Goal: Transaction & Acquisition: Obtain resource

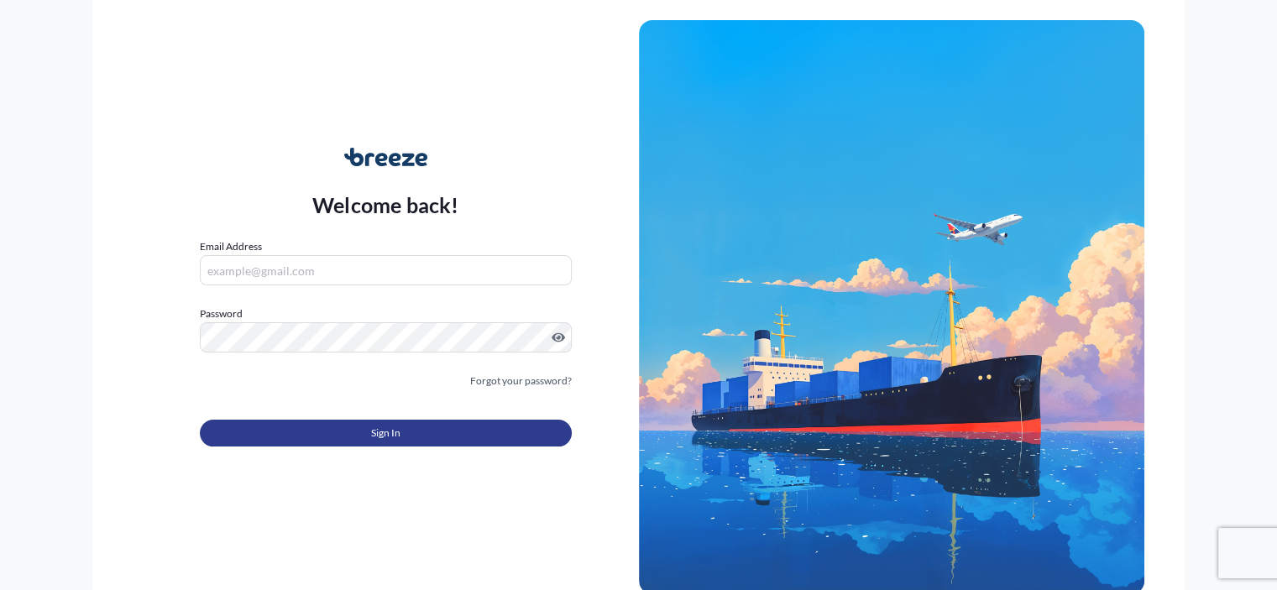
type input "[EMAIL_ADDRESS][DOMAIN_NAME]"
click at [377, 435] on span "Sign In" at bounding box center [385, 433] width 29 height 17
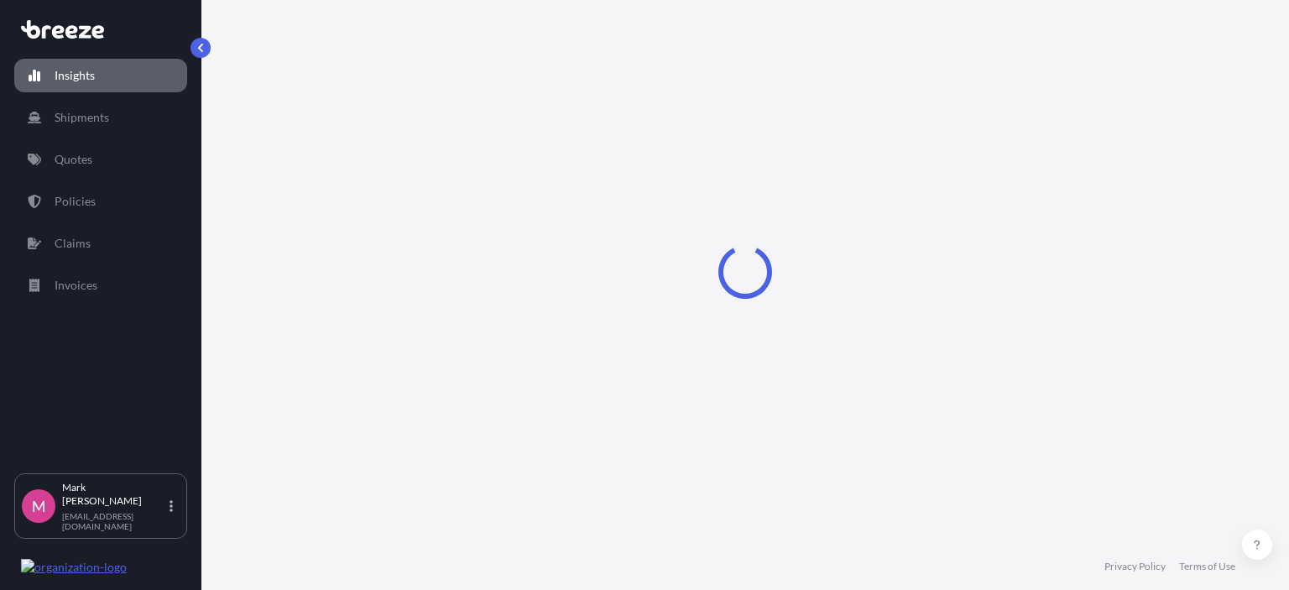
select select "2025"
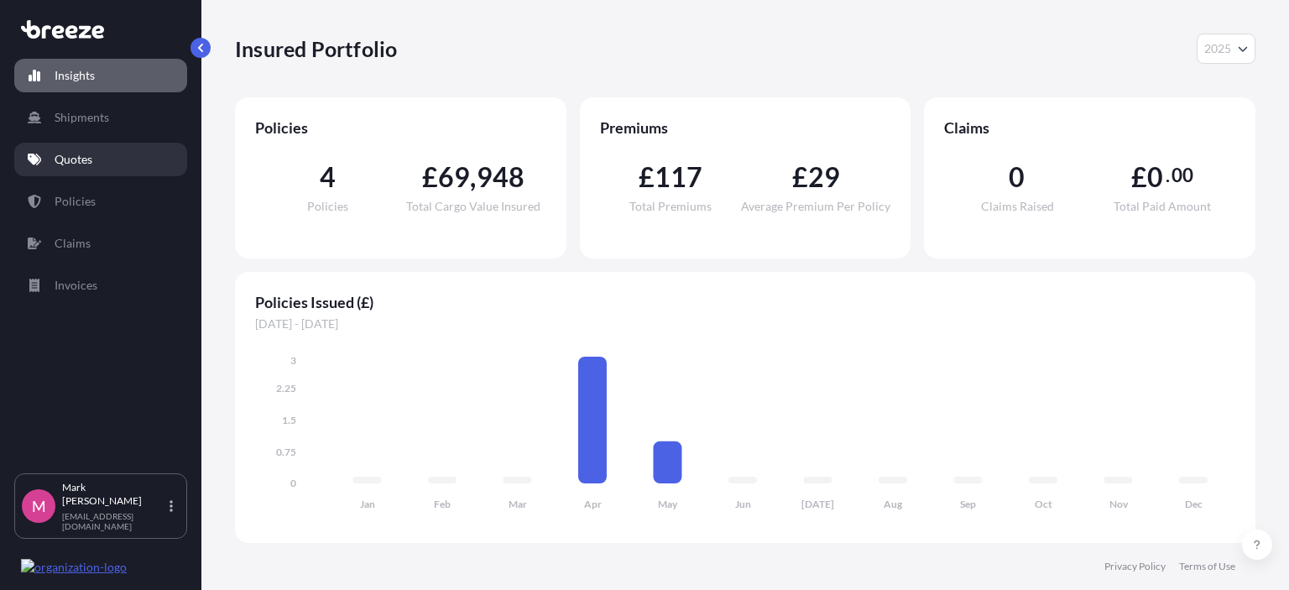
click at [80, 159] on p "Quotes" at bounding box center [74, 159] width 38 height 17
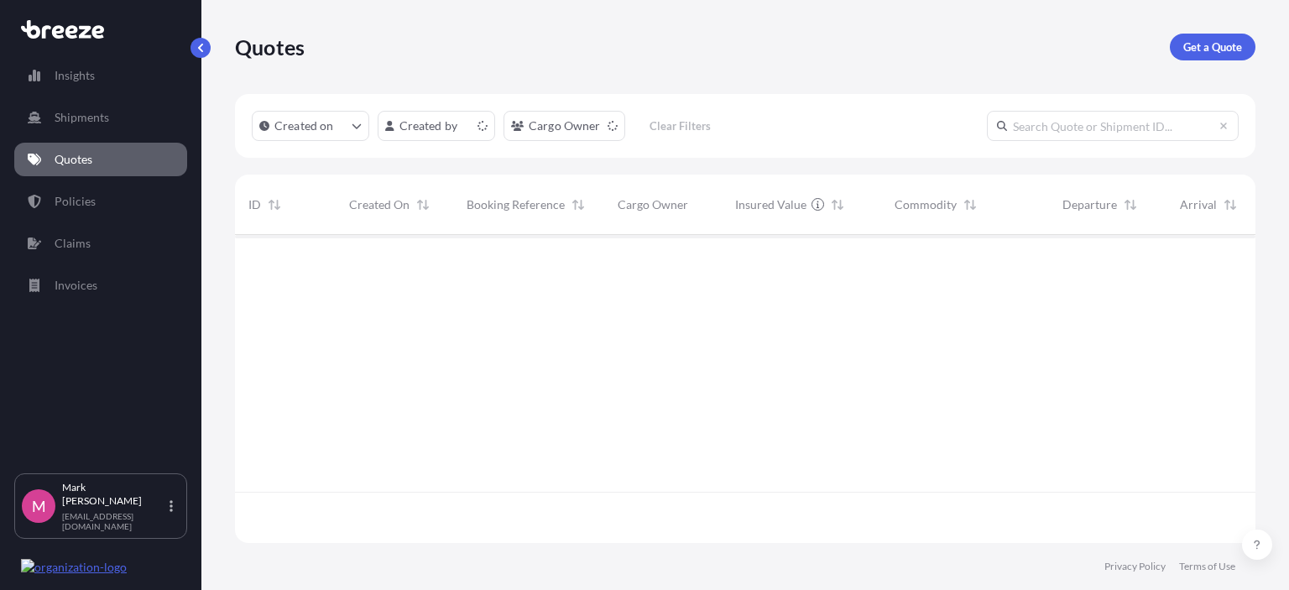
scroll to position [305, 1007]
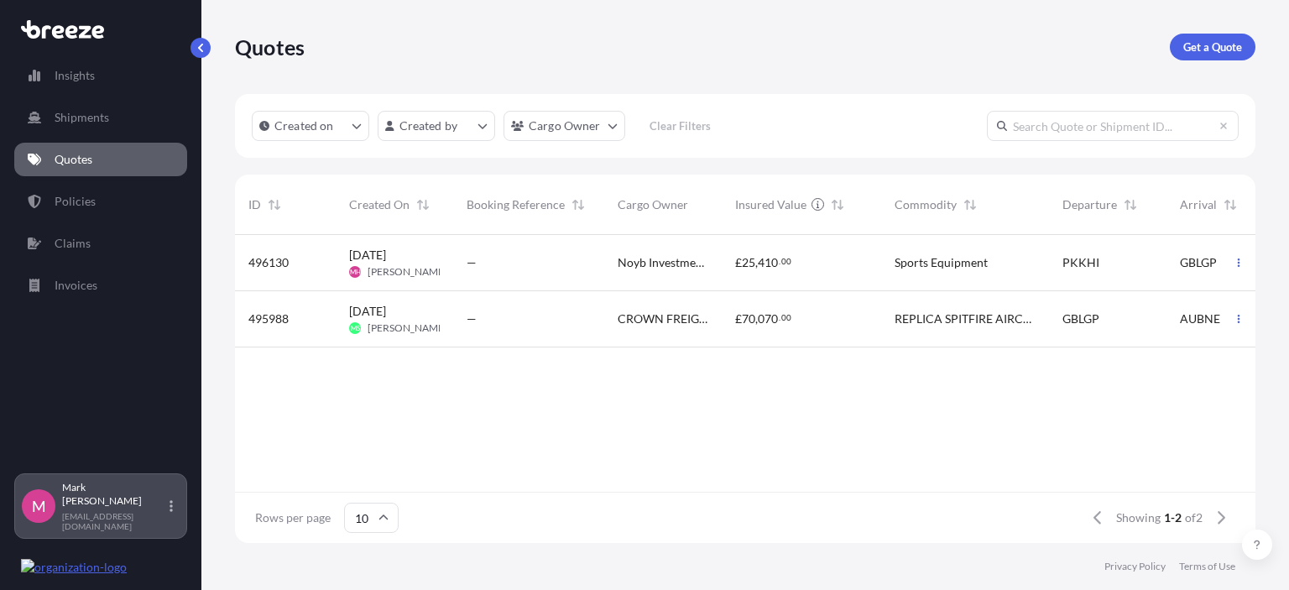
click at [112, 517] on div "[PERSON_NAME] [EMAIL_ADDRESS][DOMAIN_NAME]" at bounding box center [121, 506] width 118 height 50
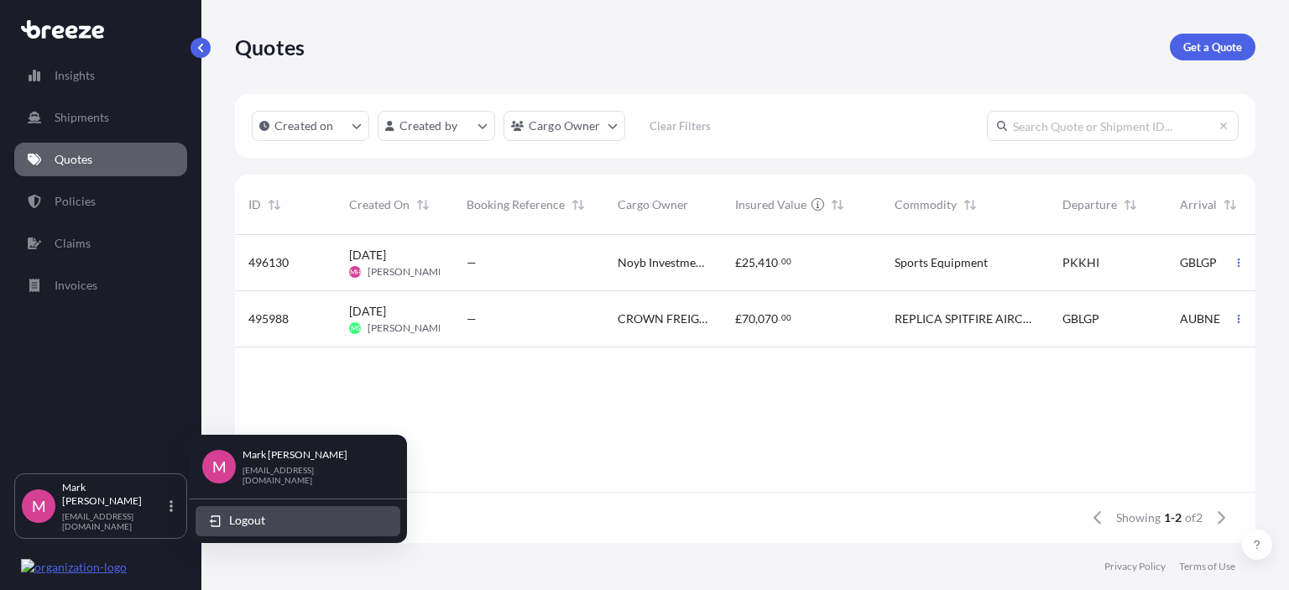
click at [238, 516] on span "Logout" at bounding box center [247, 520] width 36 height 17
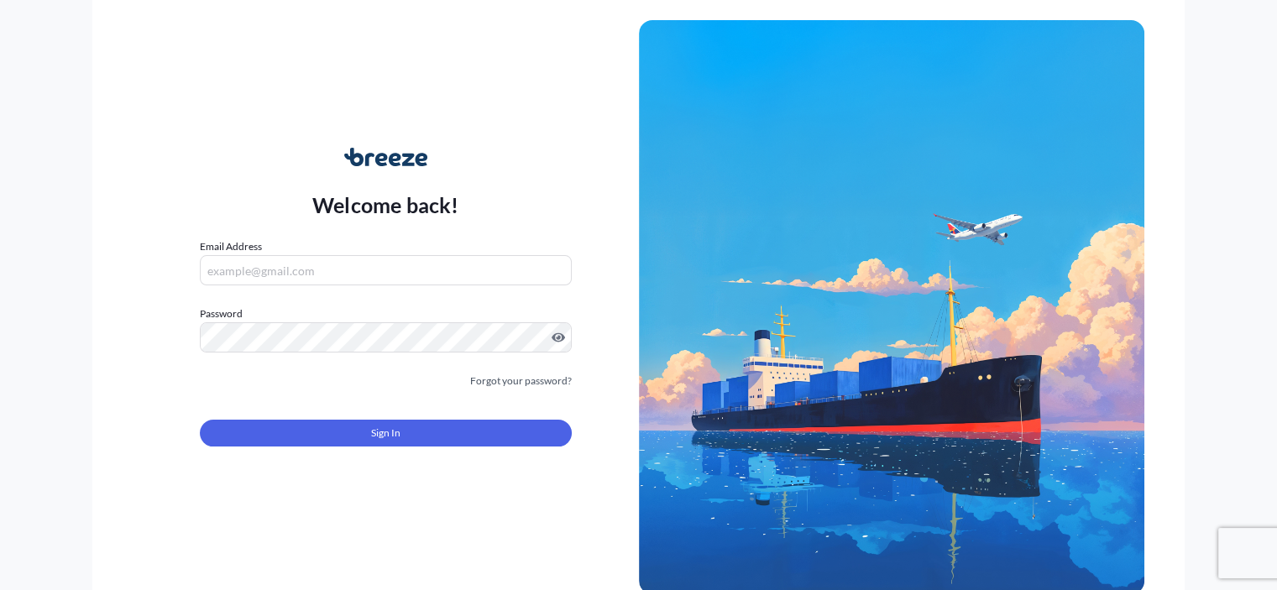
type input "[EMAIL_ADDRESS][DOMAIN_NAME]"
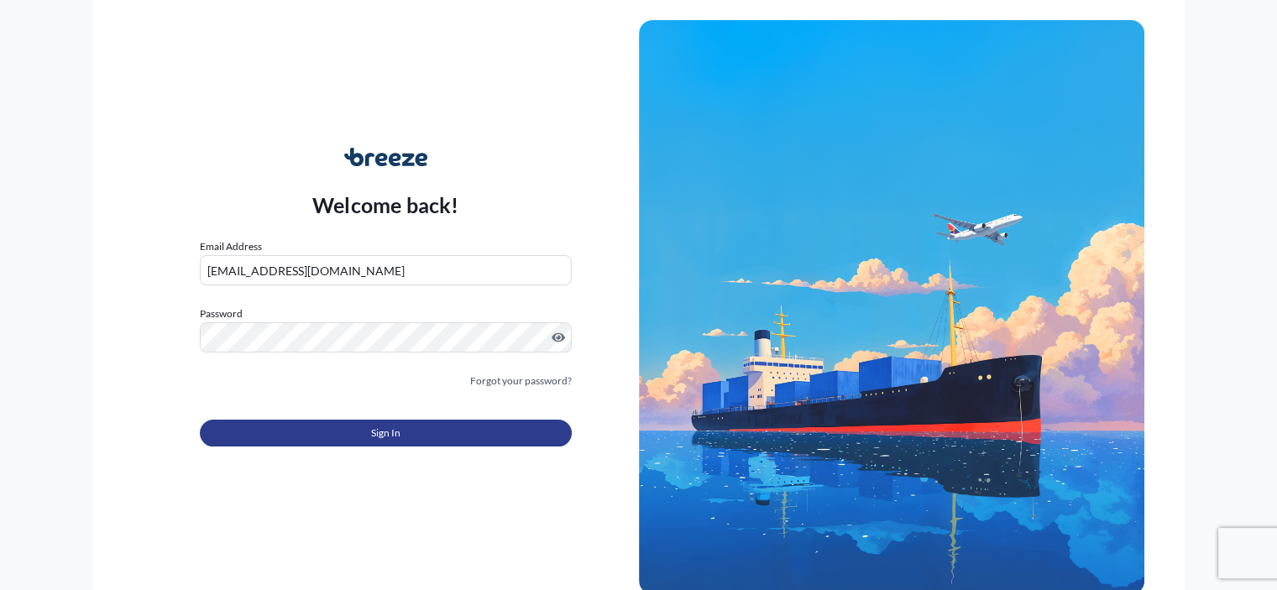
click at [374, 432] on span "Sign In" at bounding box center [385, 433] width 29 height 17
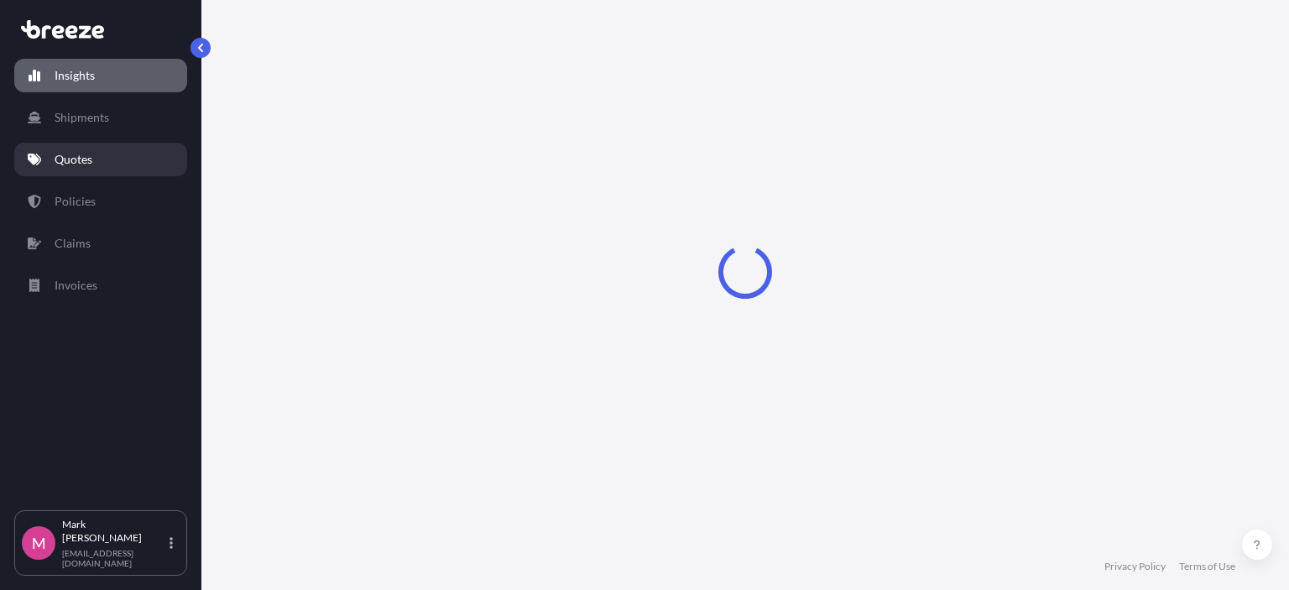
click at [84, 154] on p "Quotes" at bounding box center [74, 159] width 38 height 17
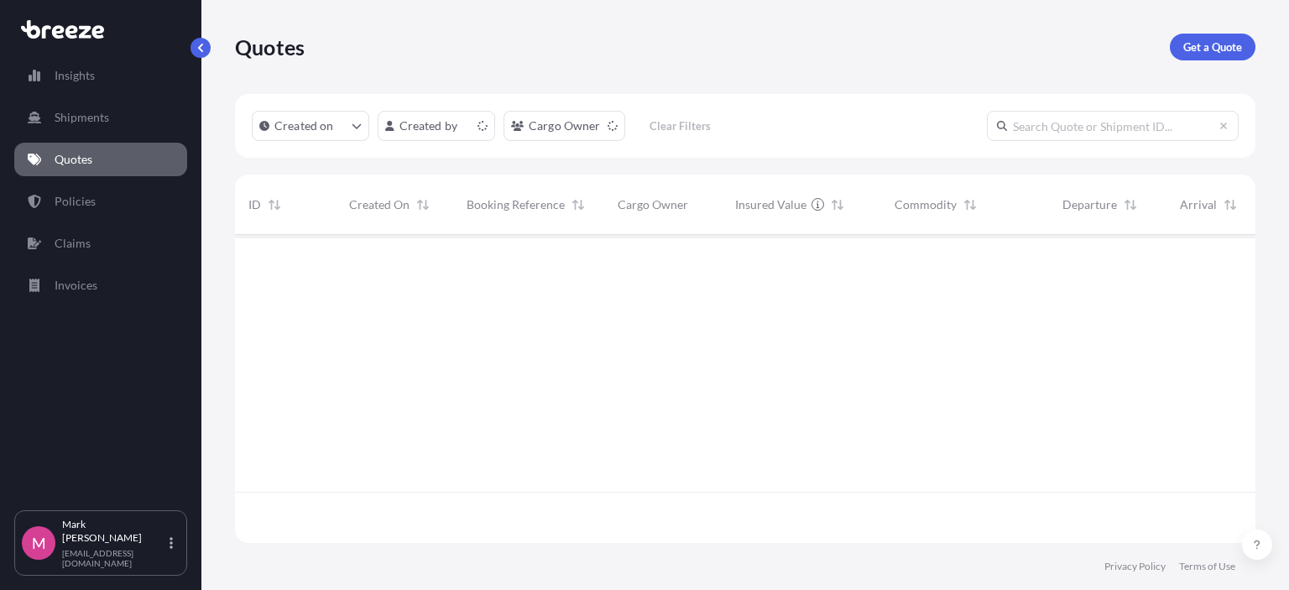
scroll to position [305, 1007]
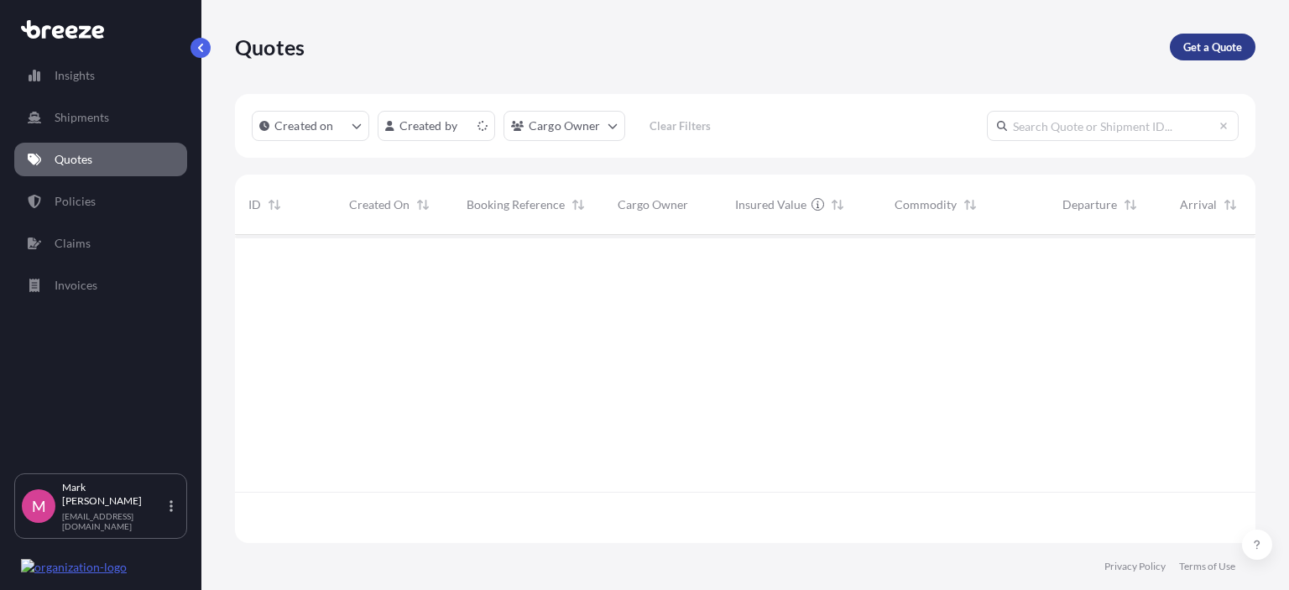
click at [1213, 47] on p "Get a Quote" at bounding box center [1213, 47] width 59 height 17
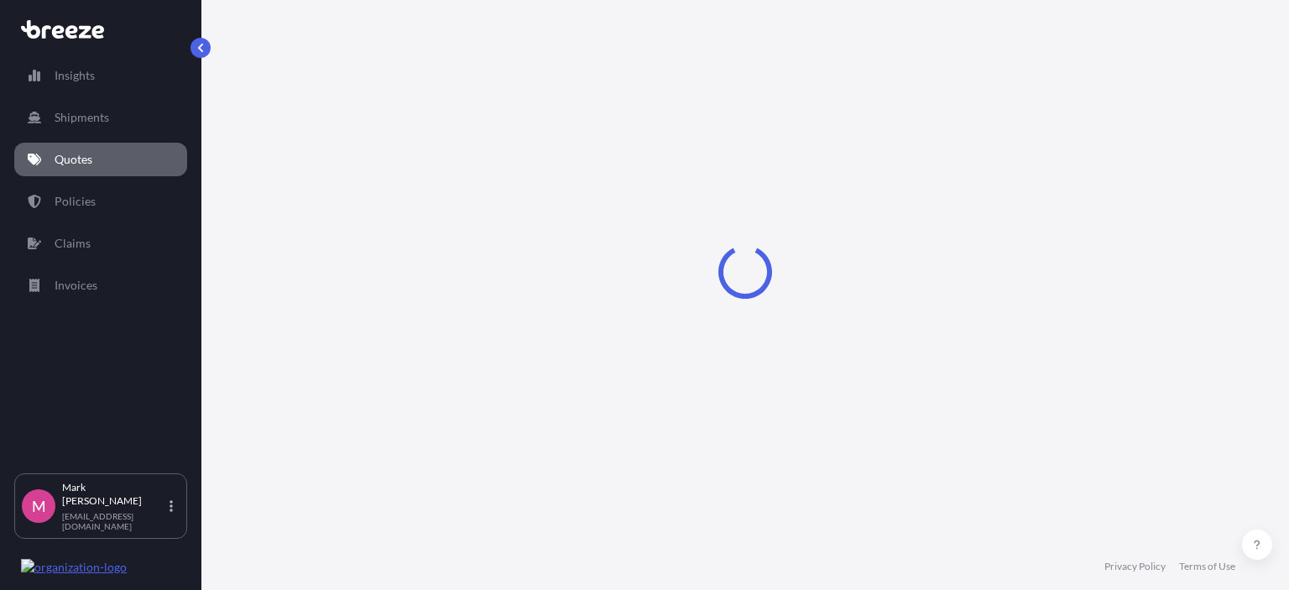
select select "Sea"
select select "1"
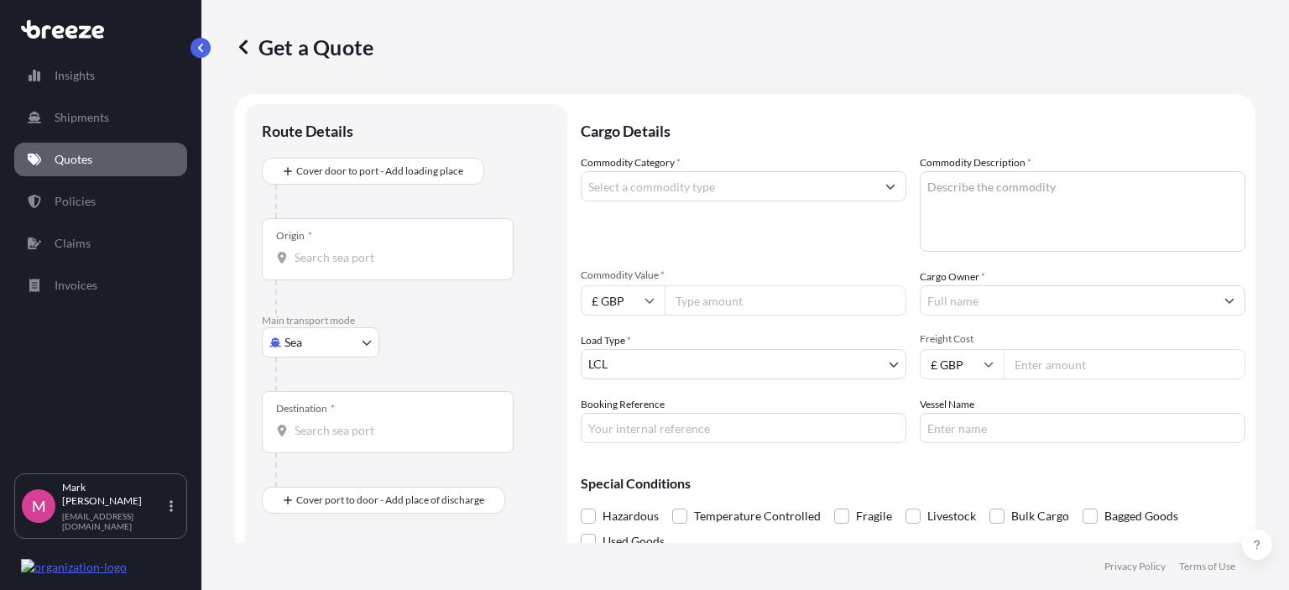
scroll to position [27, 0]
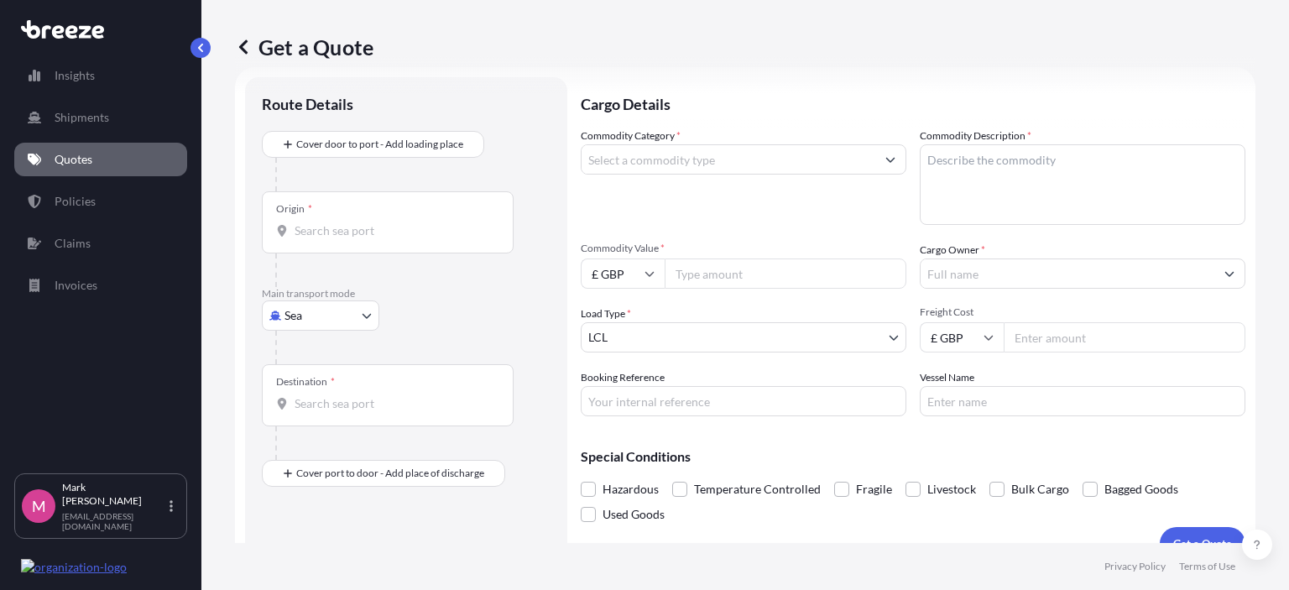
click at [296, 224] on input "Origin *" at bounding box center [394, 230] width 198 height 17
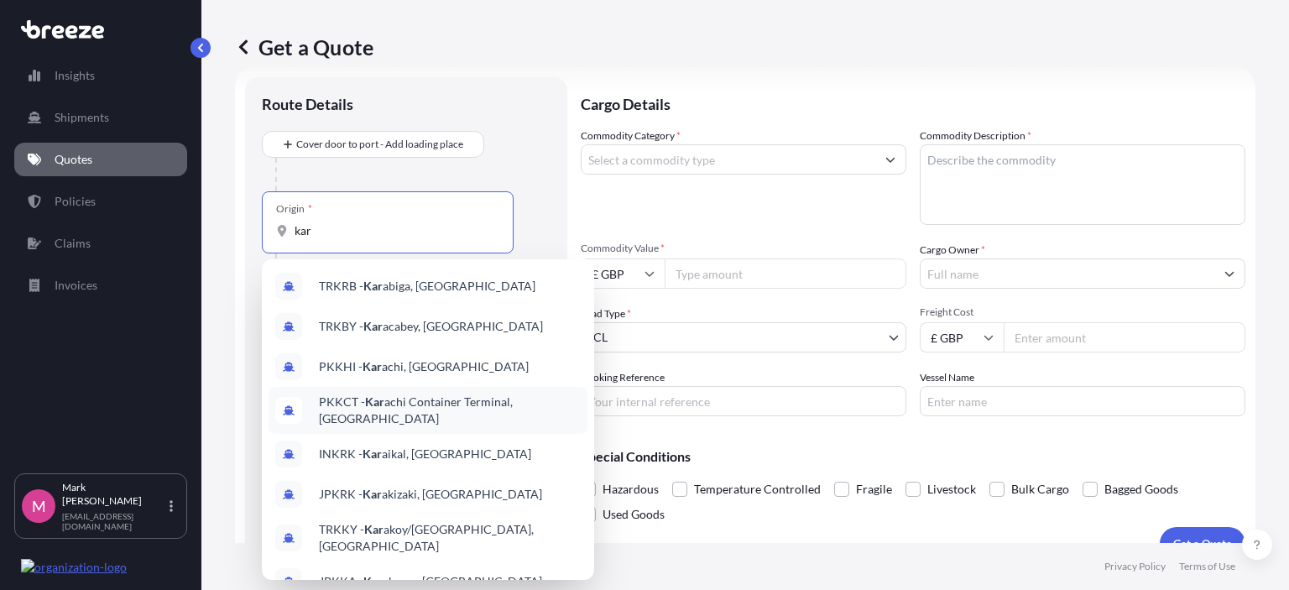
click at [396, 403] on span "PKKCT - Kar achi Container Terminal, [GEOGRAPHIC_DATA]" at bounding box center [450, 411] width 262 height 34
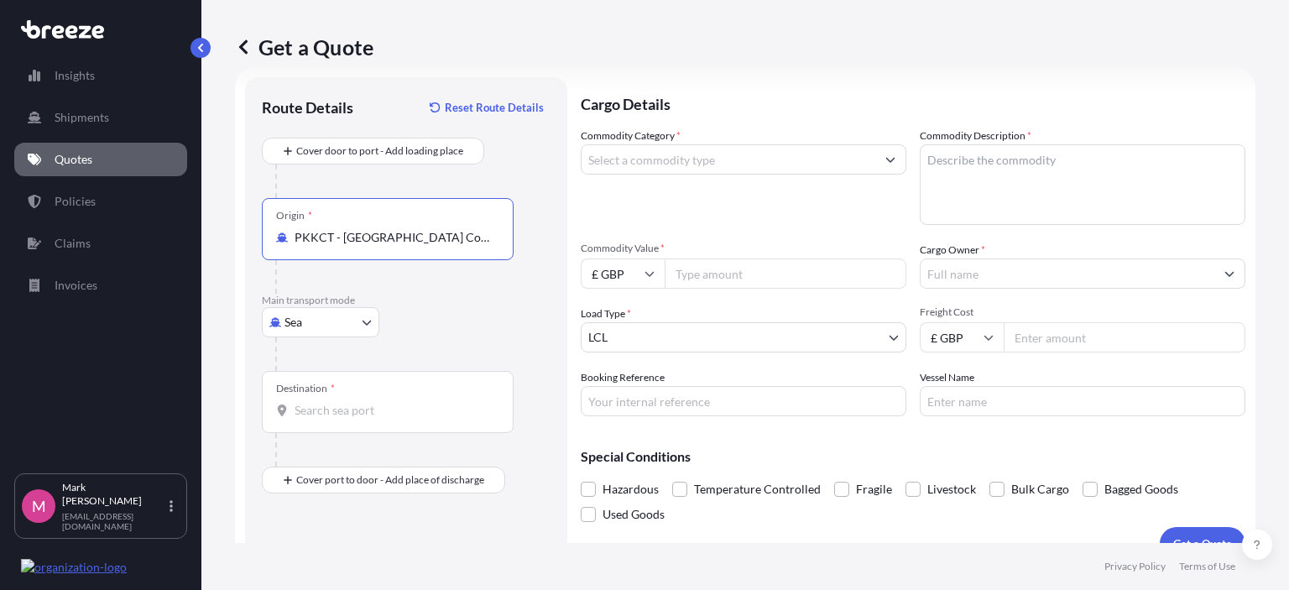
type input "PKKCT - [GEOGRAPHIC_DATA] Container Terminal, [GEOGRAPHIC_DATA]"
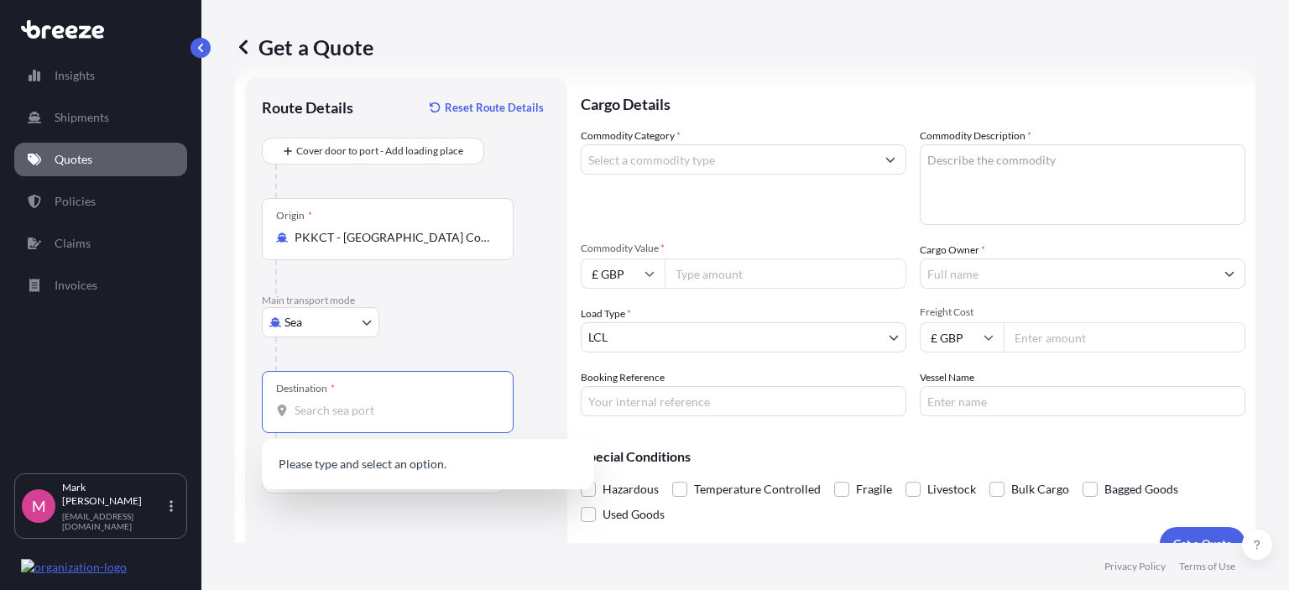
click at [329, 411] on input "Destination *" at bounding box center [394, 410] width 198 height 17
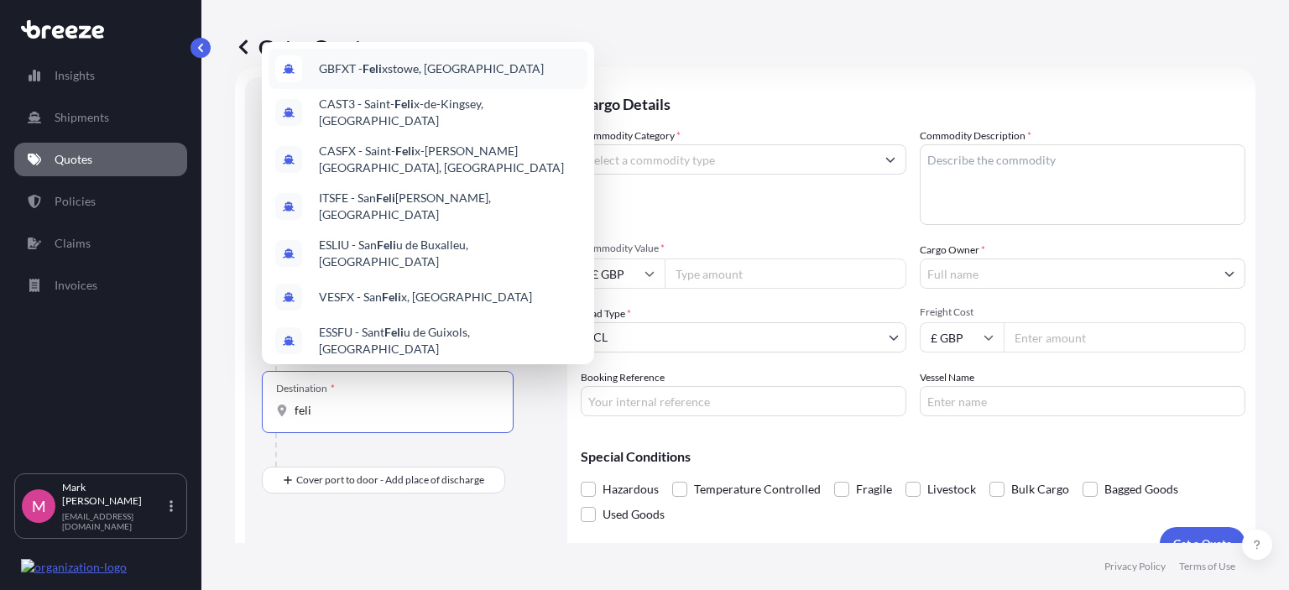
click at [419, 68] on span "GBFXT - Feli xstowe, [GEOGRAPHIC_DATA]" at bounding box center [431, 68] width 225 height 17
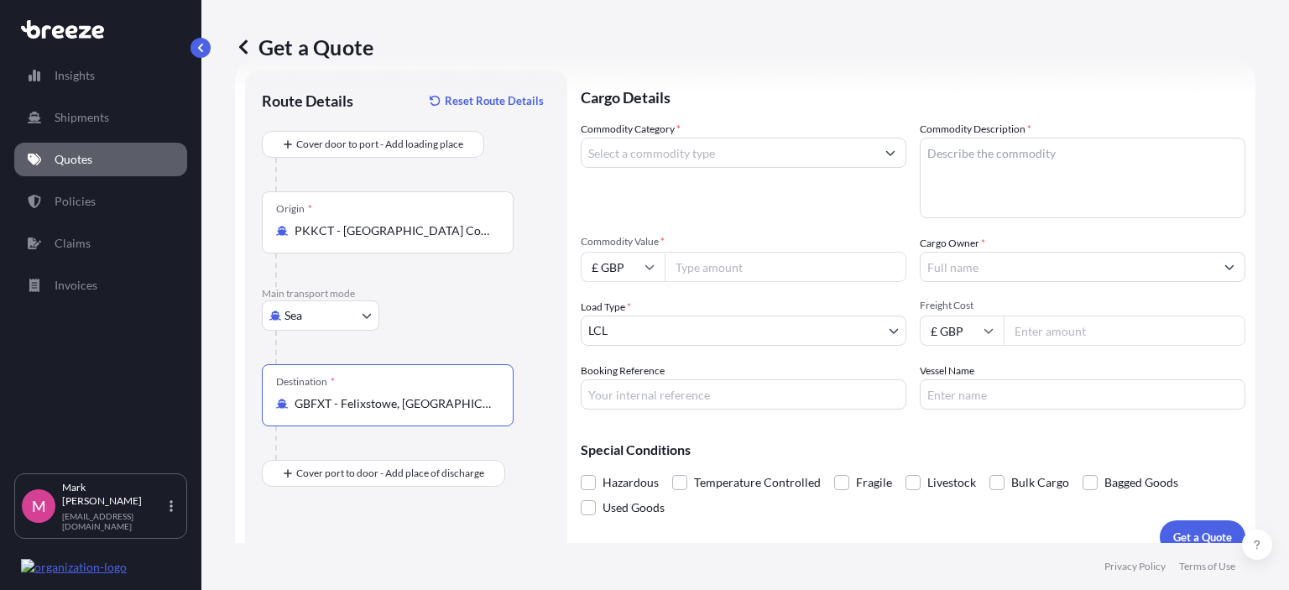
scroll to position [54, 0]
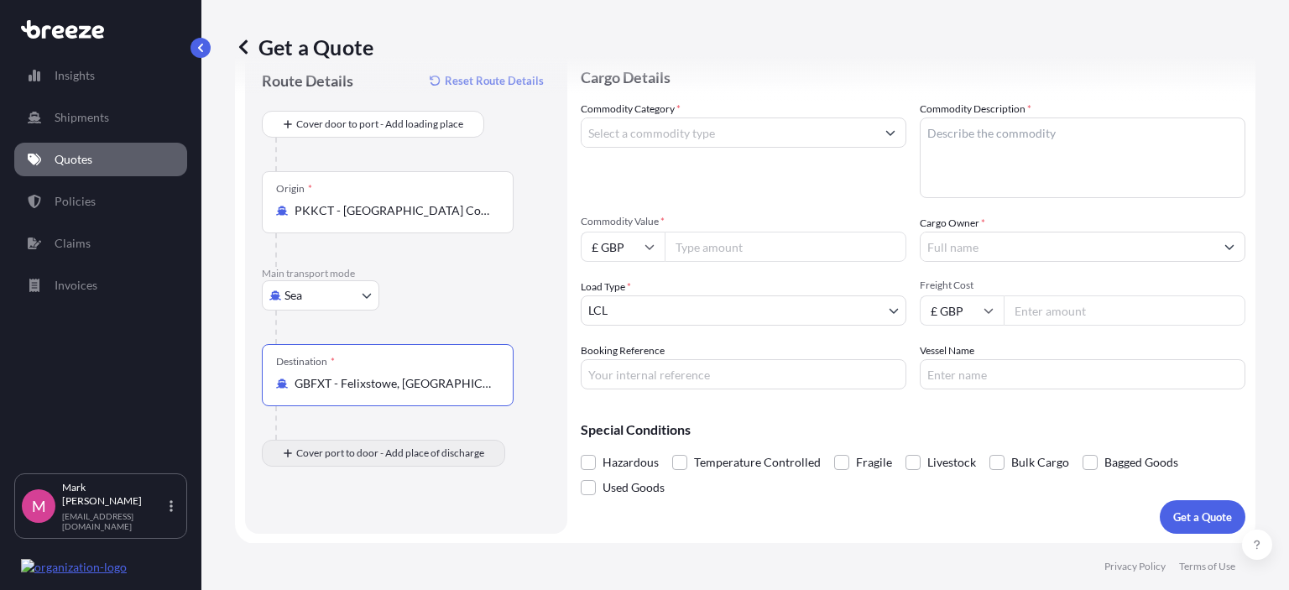
type input "GBFXT - Felixstowe, [GEOGRAPHIC_DATA]"
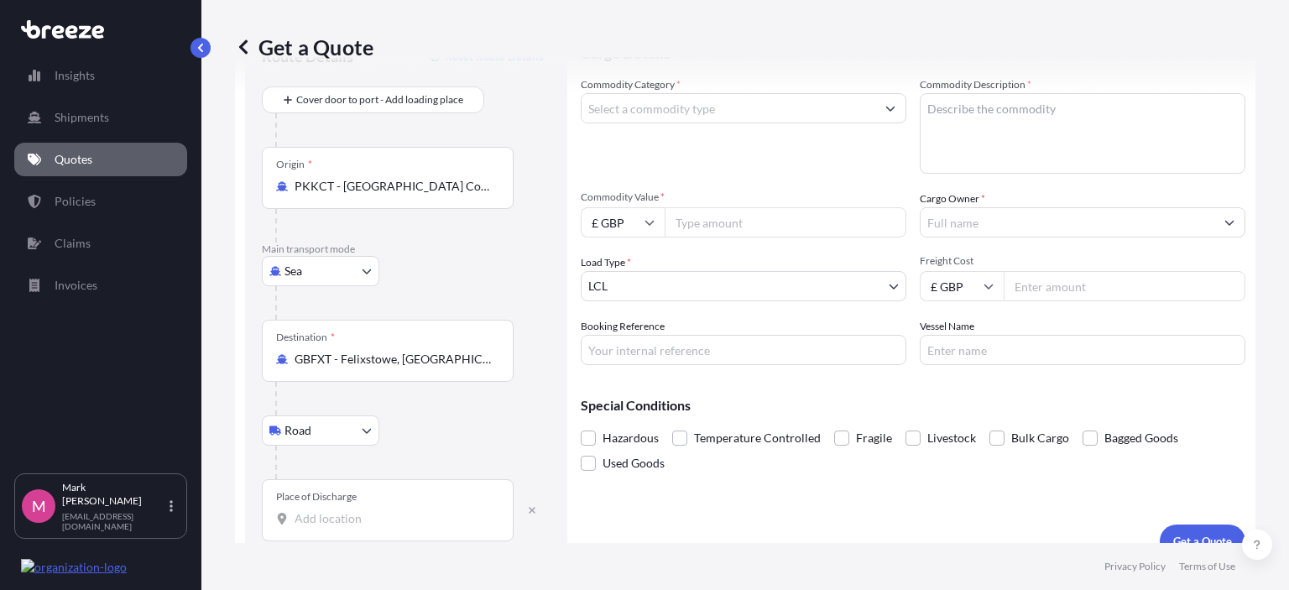
scroll to position [102, 0]
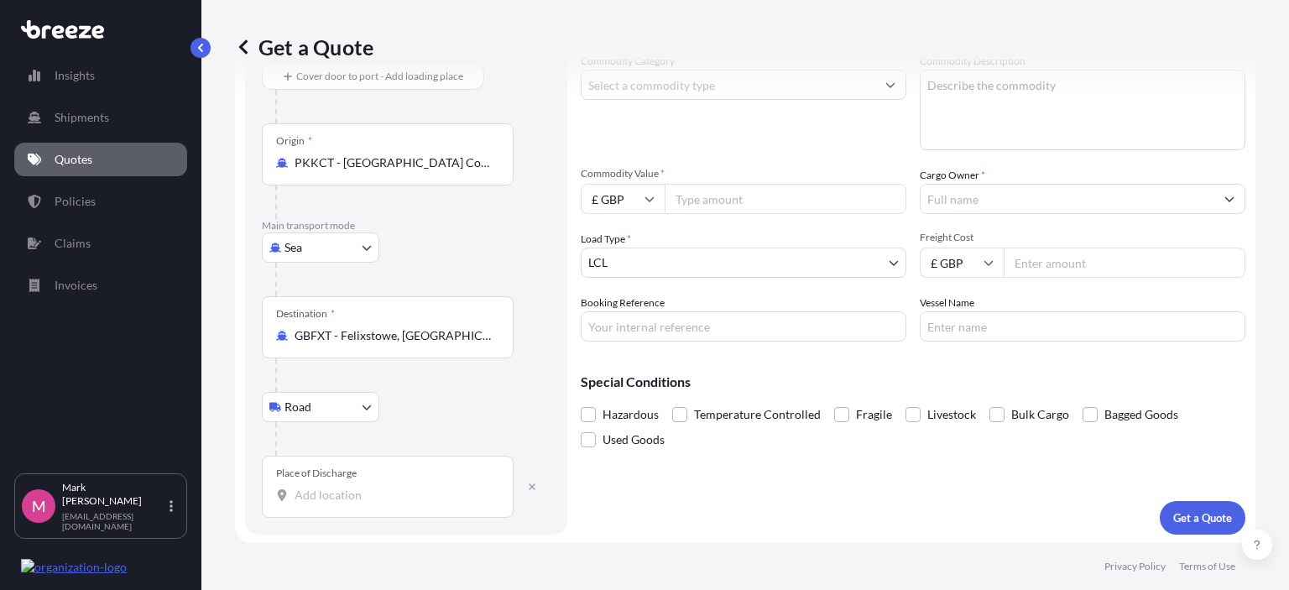
click at [306, 494] on input "Place of Discharge" at bounding box center [394, 495] width 198 height 17
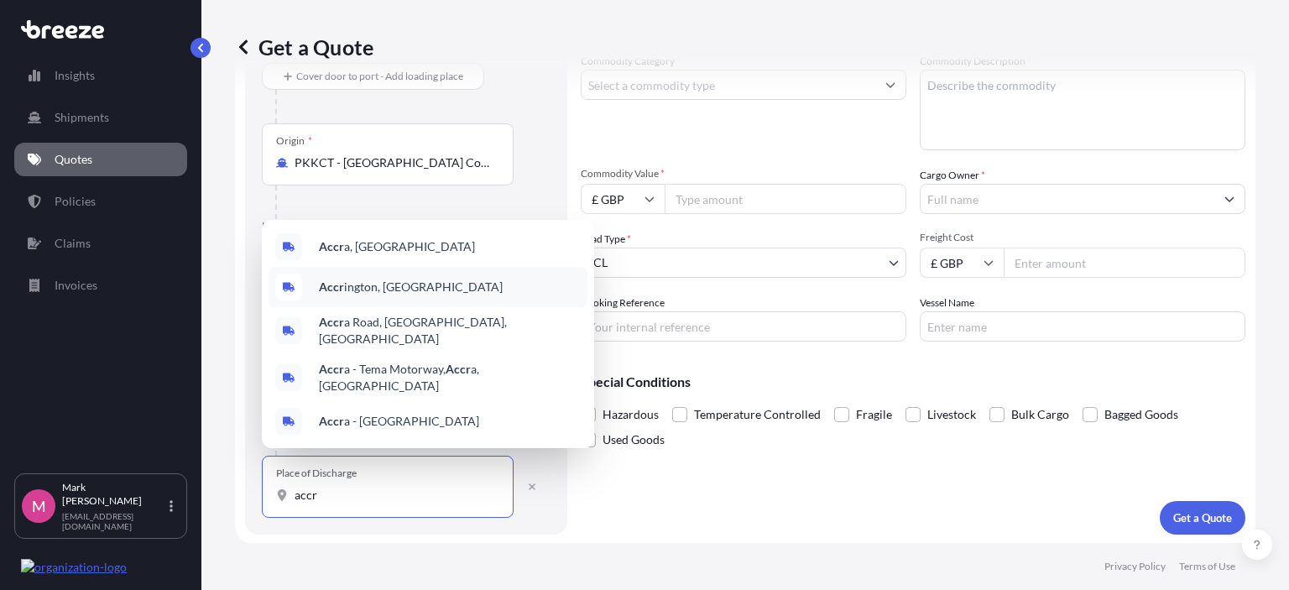
click at [347, 296] on span "Accr ington, [GEOGRAPHIC_DATA]" at bounding box center [411, 287] width 184 height 17
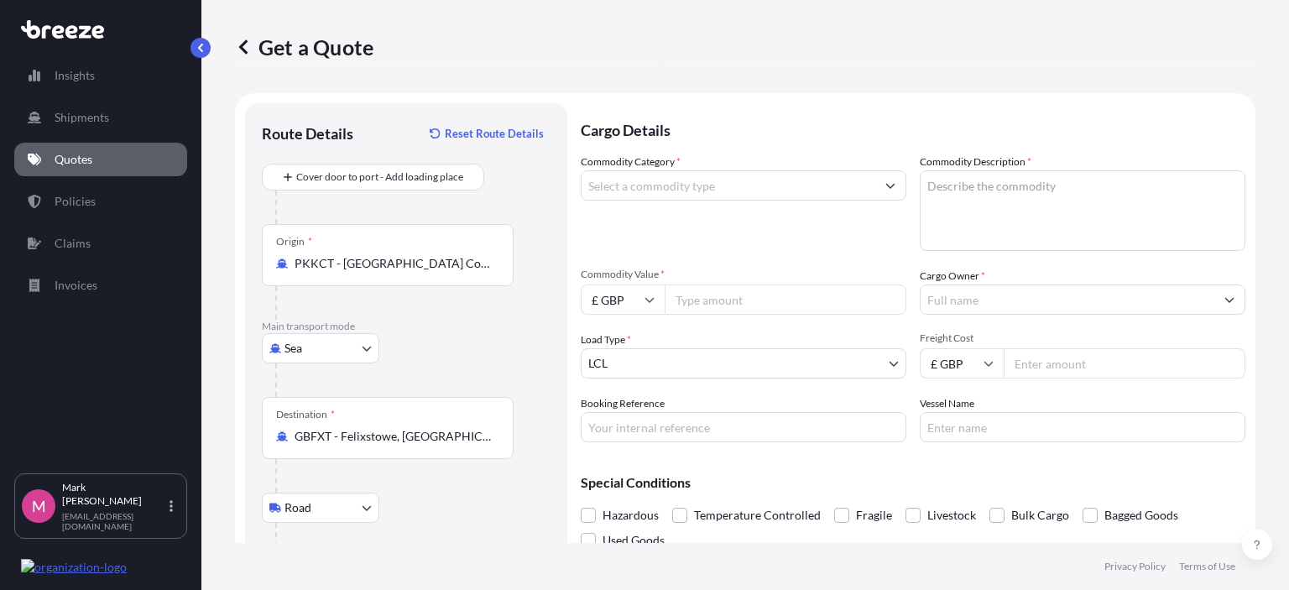
scroll to position [0, 0]
type input "[GEOGRAPHIC_DATA], [GEOGRAPHIC_DATA]"
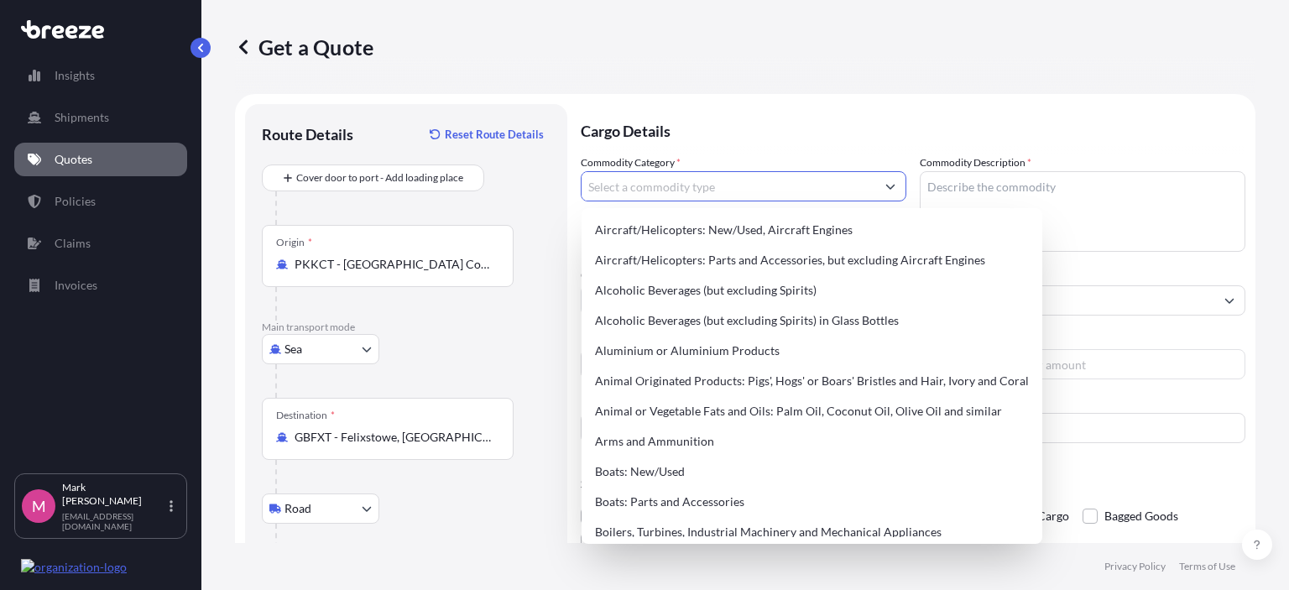
click at [887, 186] on icon "Show suggestions" at bounding box center [891, 187] width 9 height 5
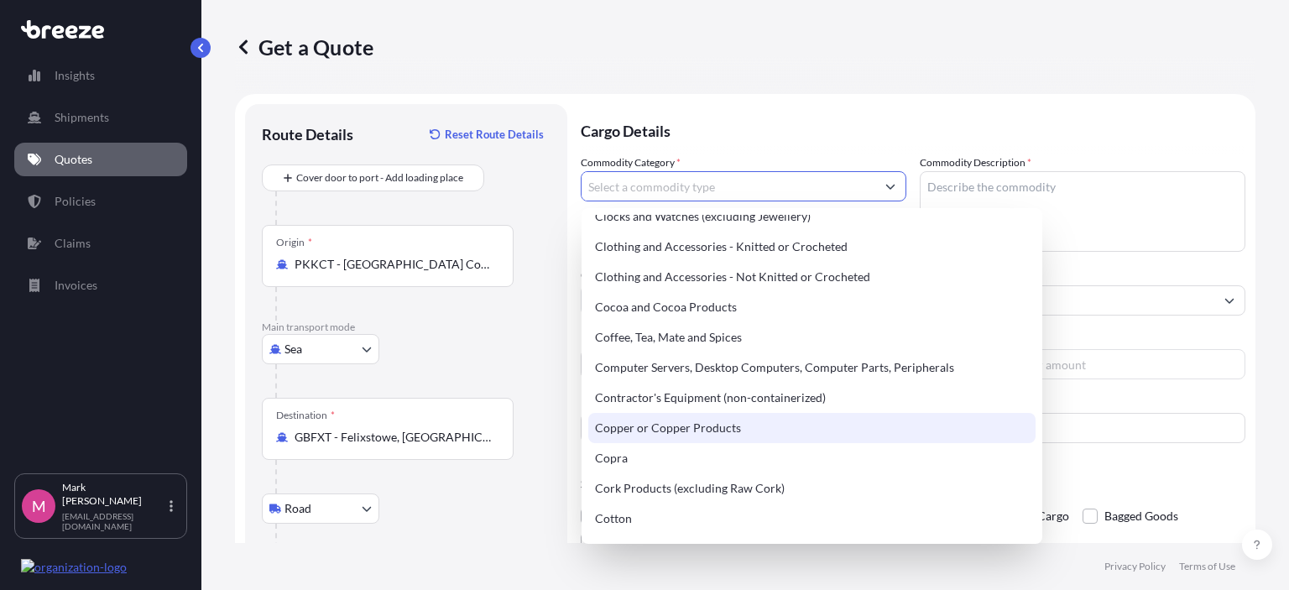
scroll to position [672, 0]
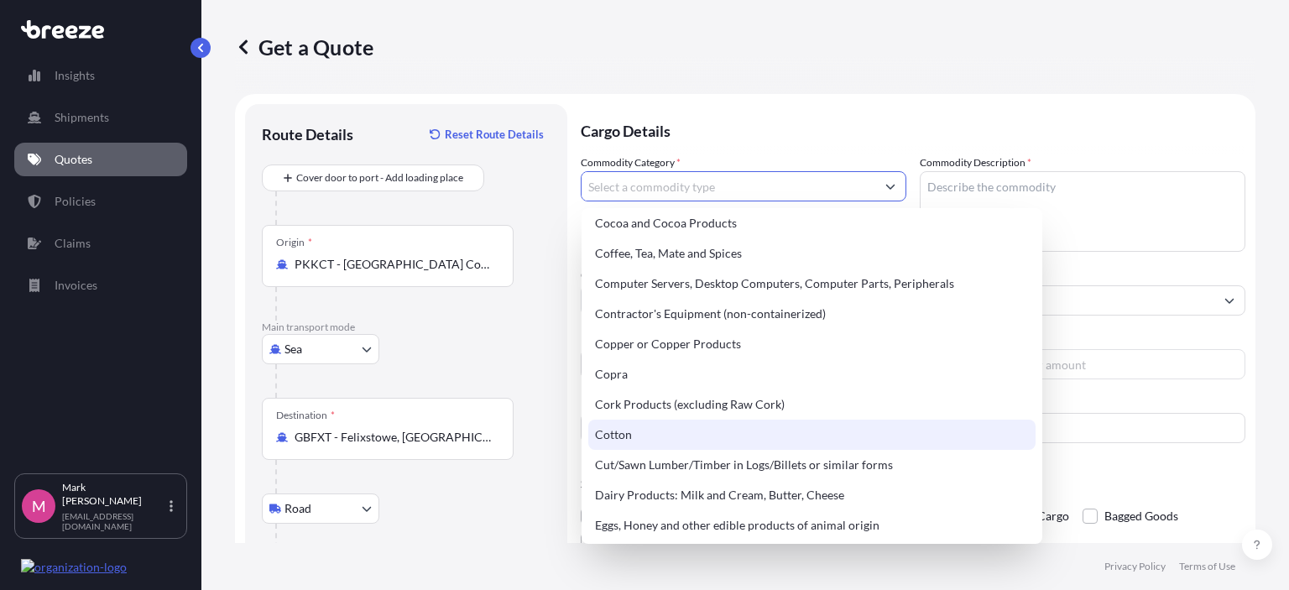
click at [624, 435] on div "Cotton" at bounding box center [811, 435] width 447 height 30
type input "Cotton"
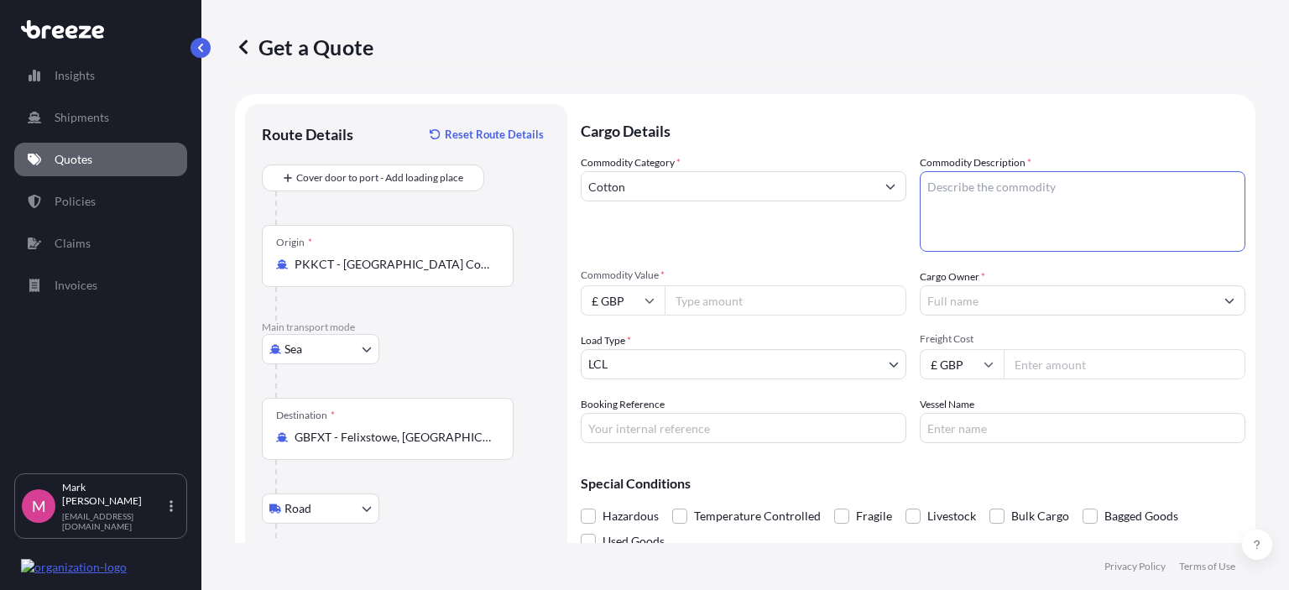
click at [938, 196] on textarea "Commodity Description *" at bounding box center [1083, 211] width 326 height 81
type textarea "s"
type textarea "Sheets, Nappies & Elastic"
click at [650, 299] on icon at bounding box center [650, 301] width 10 height 10
click at [612, 414] on div "$ USD" at bounding box center [623, 417] width 71 height 32
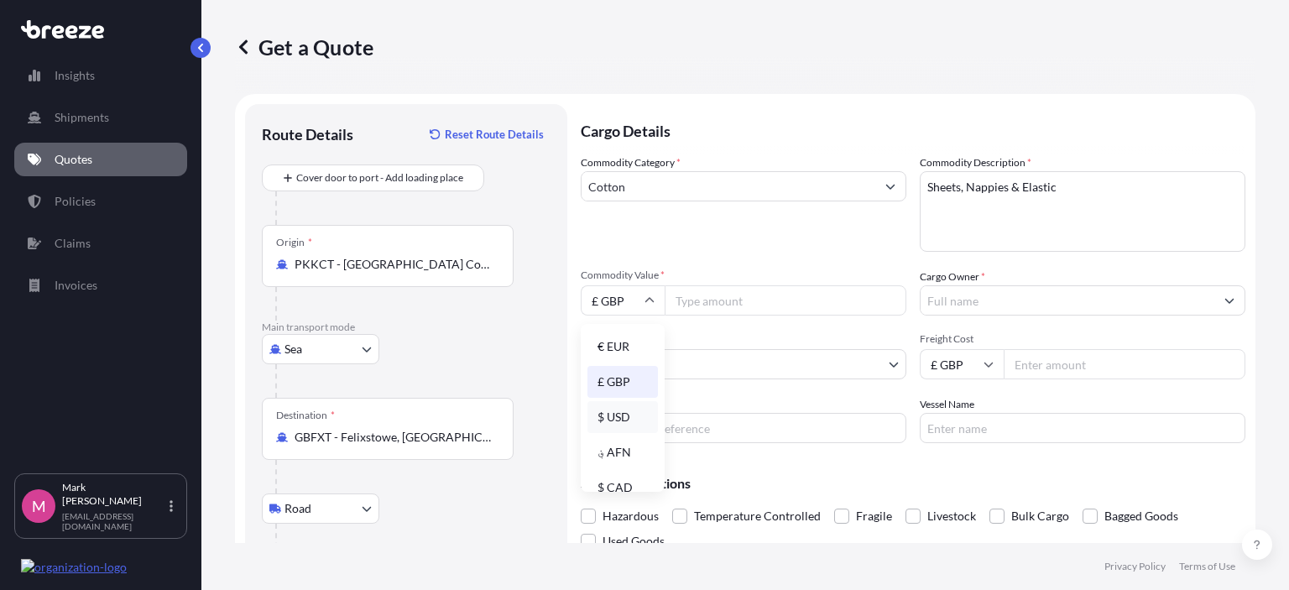
type input "$ USD"
click at [705, 301] on input "Commodity Value *" at bounding box center [786, 300] width 242 height 30
type input "52304.22"
click at [1044, 310] on input "Cargo Owner *" at bounding box center [1068, 300] width 294 height 30
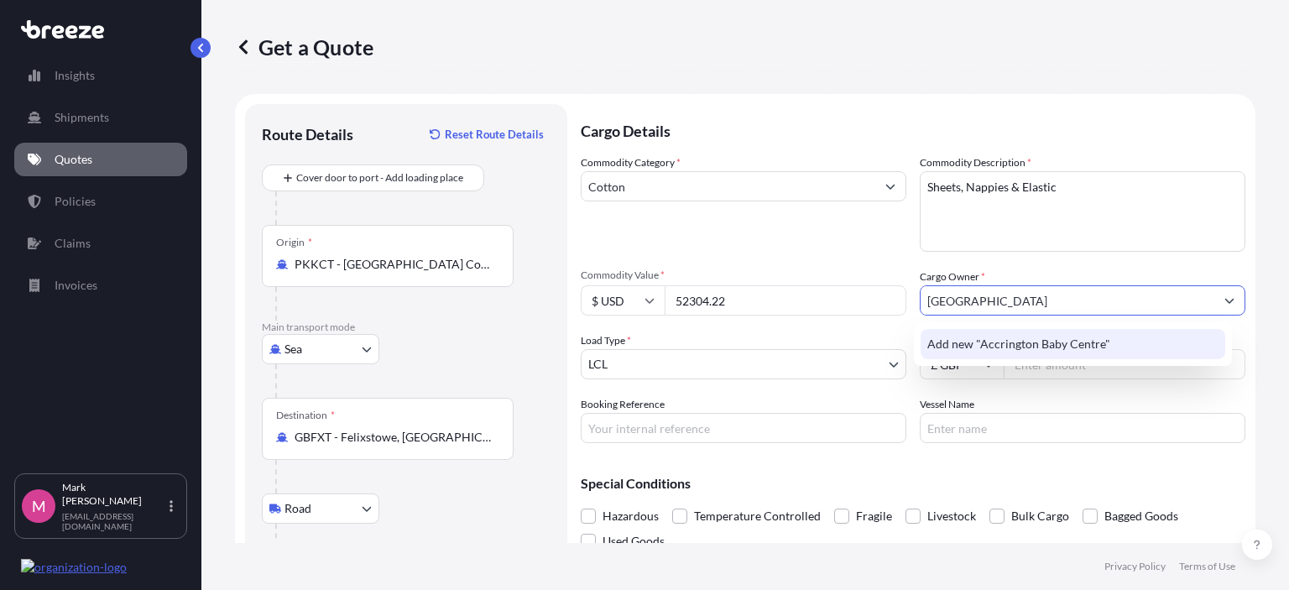
click at [1050, 344] on span "Add new "Accrington Baby Centre"" at bounding box center [1019, 344] width 183 height 17
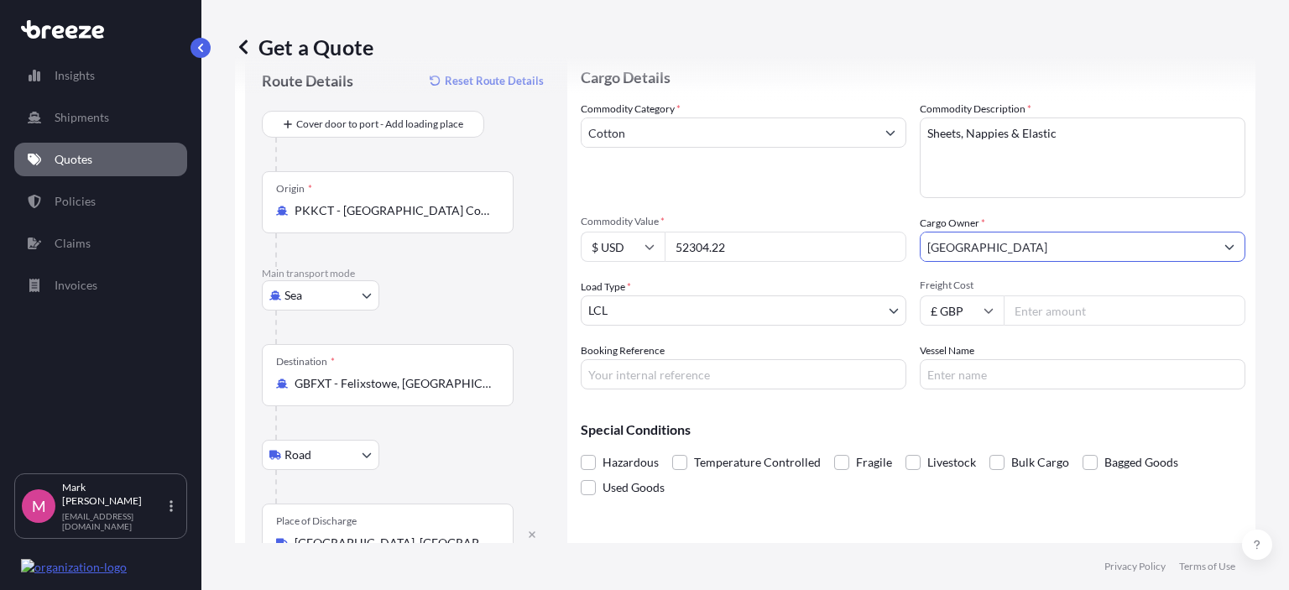
scroll to position [102, 0]
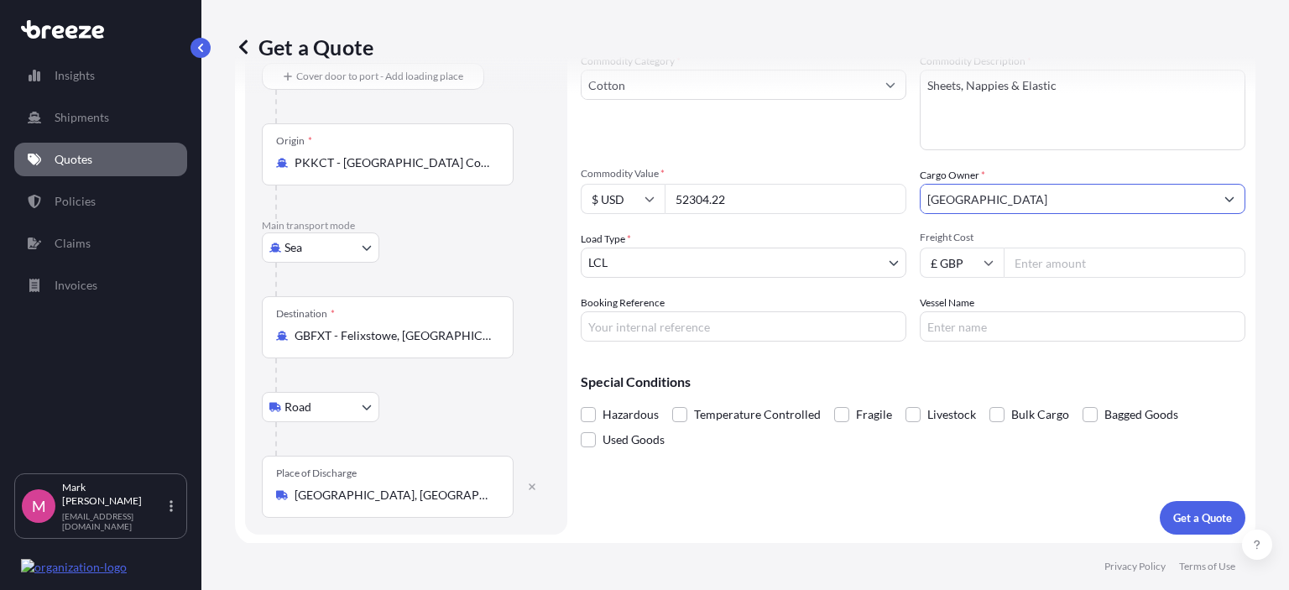
type input "[GEOGRAPHIC_DATA]"
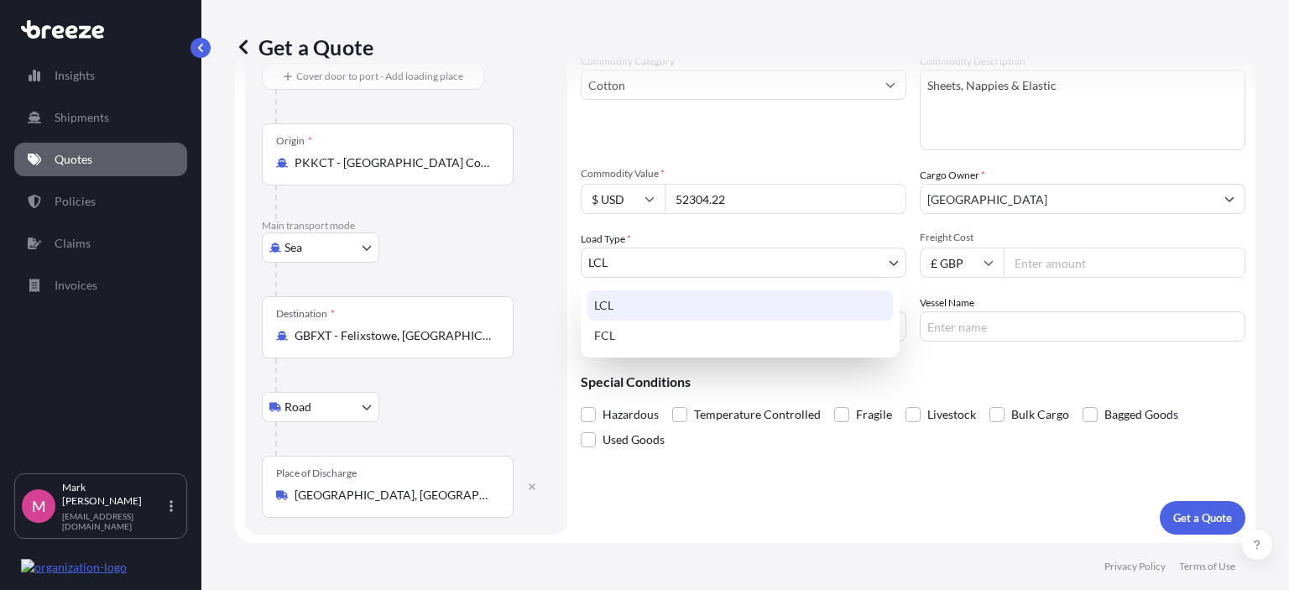
click at [883, 261] on body "Insights Shipments Quotes Policies Claims Invoices M [PERSON_NAME] [EMAIL_ADDRE…" at bounding box center [644, 295] width 1289 height 590
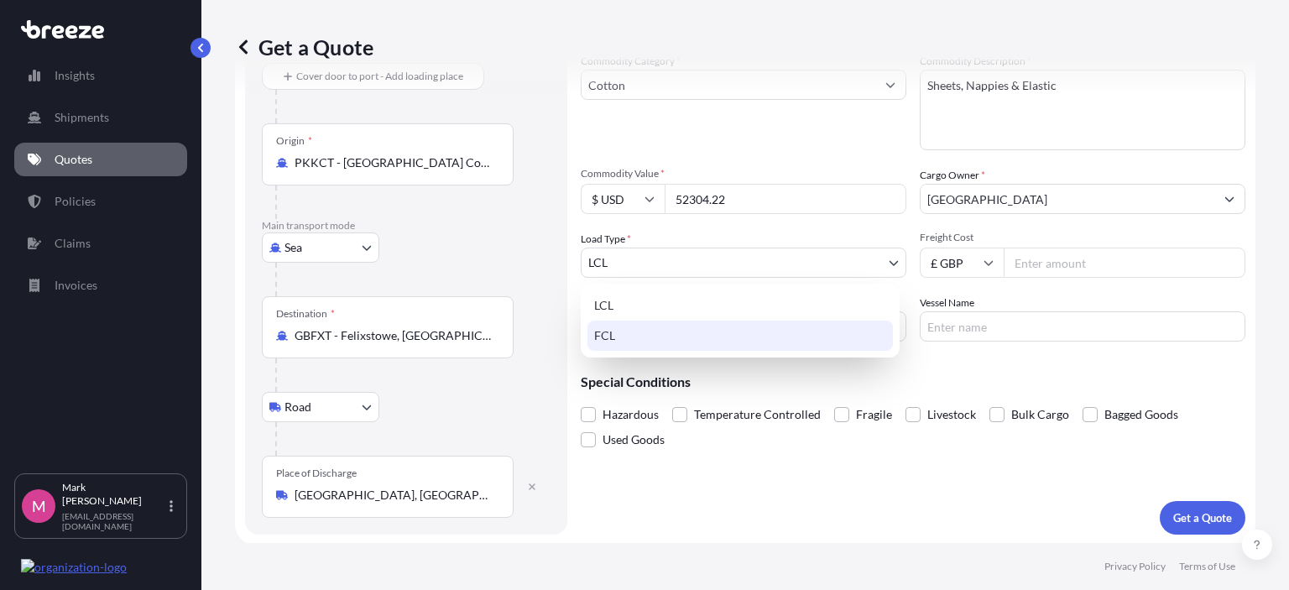
click at [628, 335] on div "FCL" at bounding box center [741, 336] width 306 height 30
select select "2"
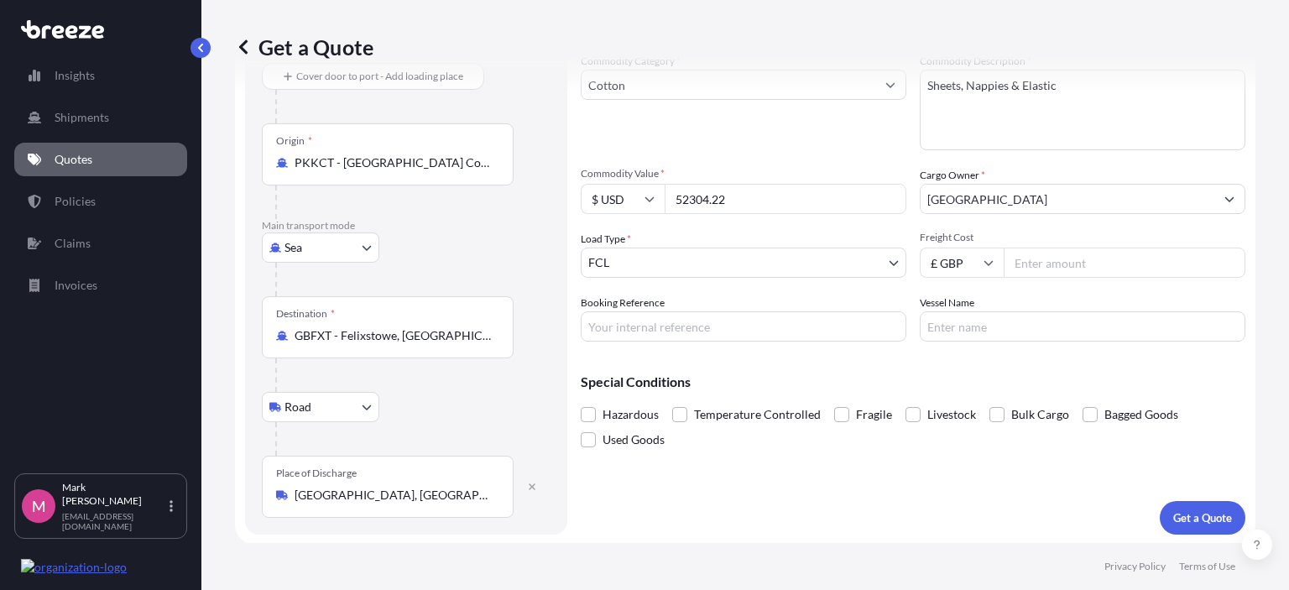
click at [986, 262] on icon at bounding box center [989, 263] width 10 height 10
click at [950, 375] on div "$ USD" at bounding box center [955, 379] width 71 height 32
type input "$ USD"
click at [1028, 259] on input "Freight Cost" at bounding box center [1125, 263] width 242 height 30
type input "3500.00"
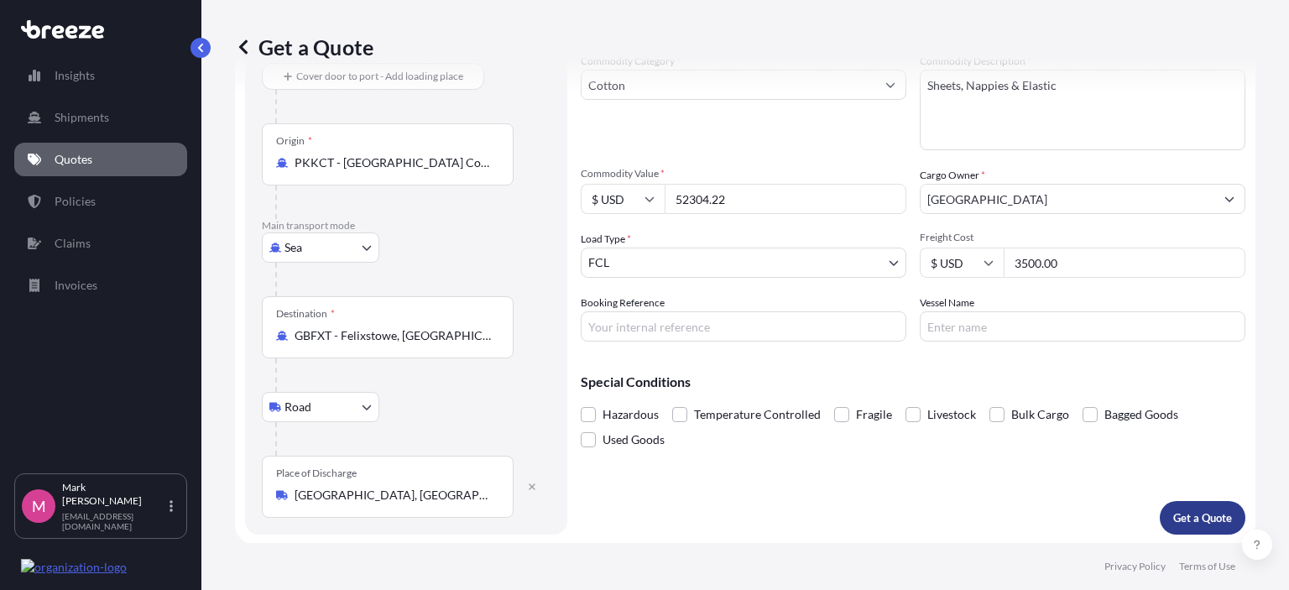
click at [1181, 514] on p "Get a Quote" at bounding box center [1203, 518] width 59 height 17
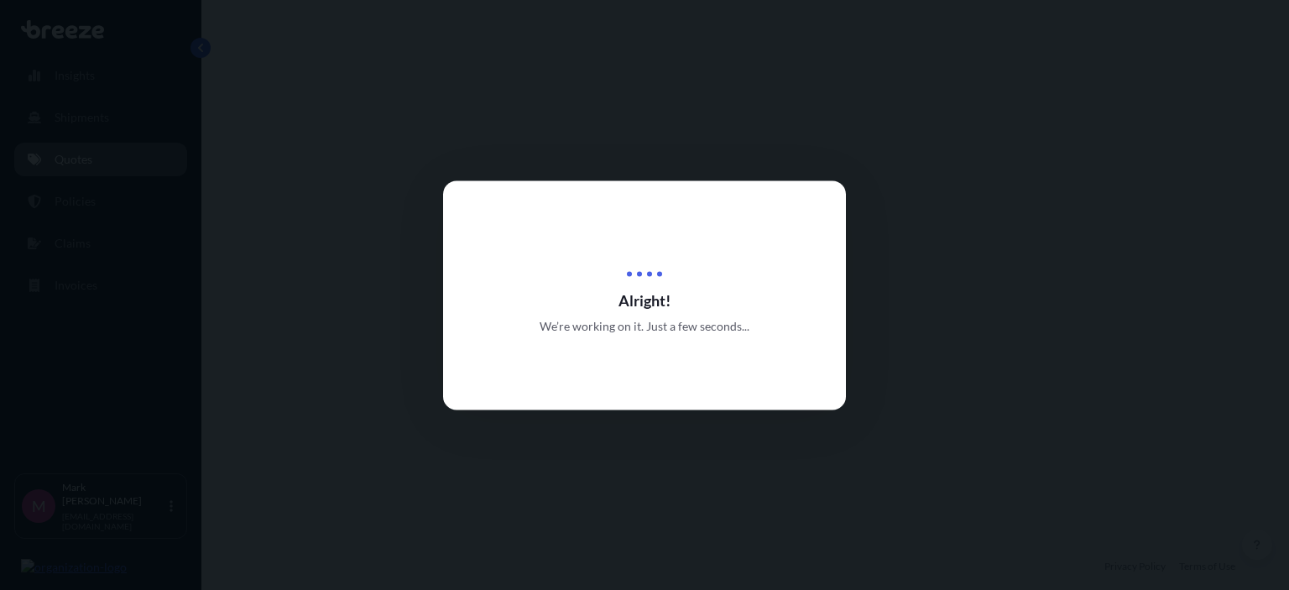
select select "Sea"
select select "Road"
select select "2"
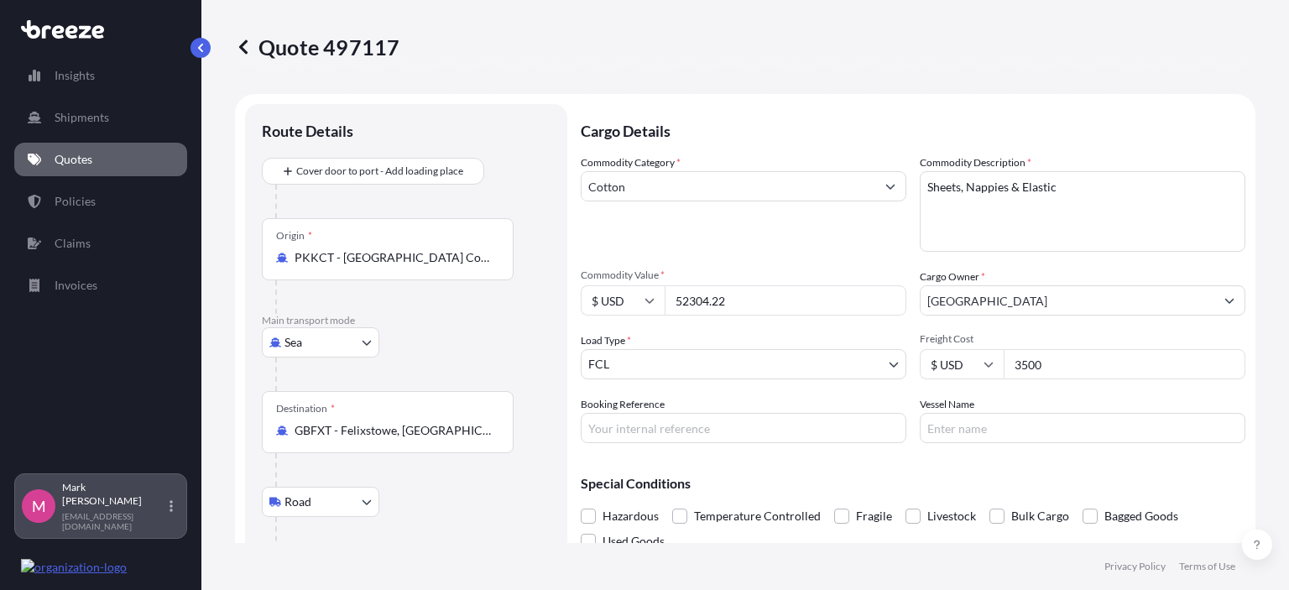
click at [138, 508] on p "[PERSON_NAME]" at bounding box center [114, 494] width 104 height 27
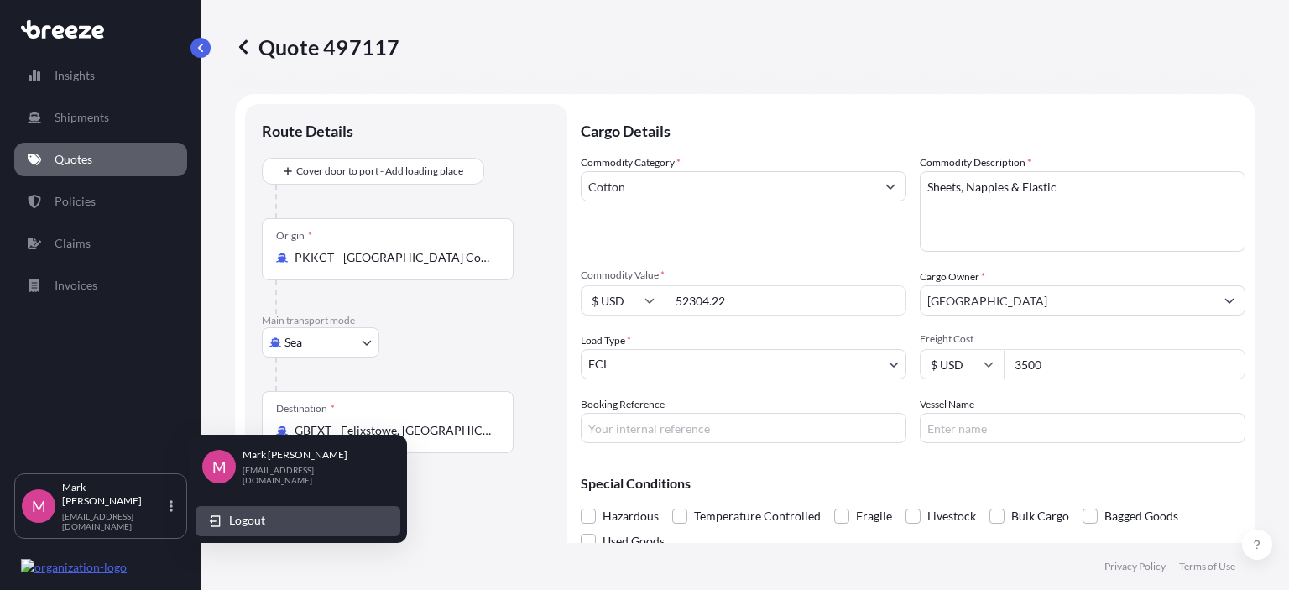
click at [239, 514] on span "Logout" at bounding box center [247, 520] width 36 height 17
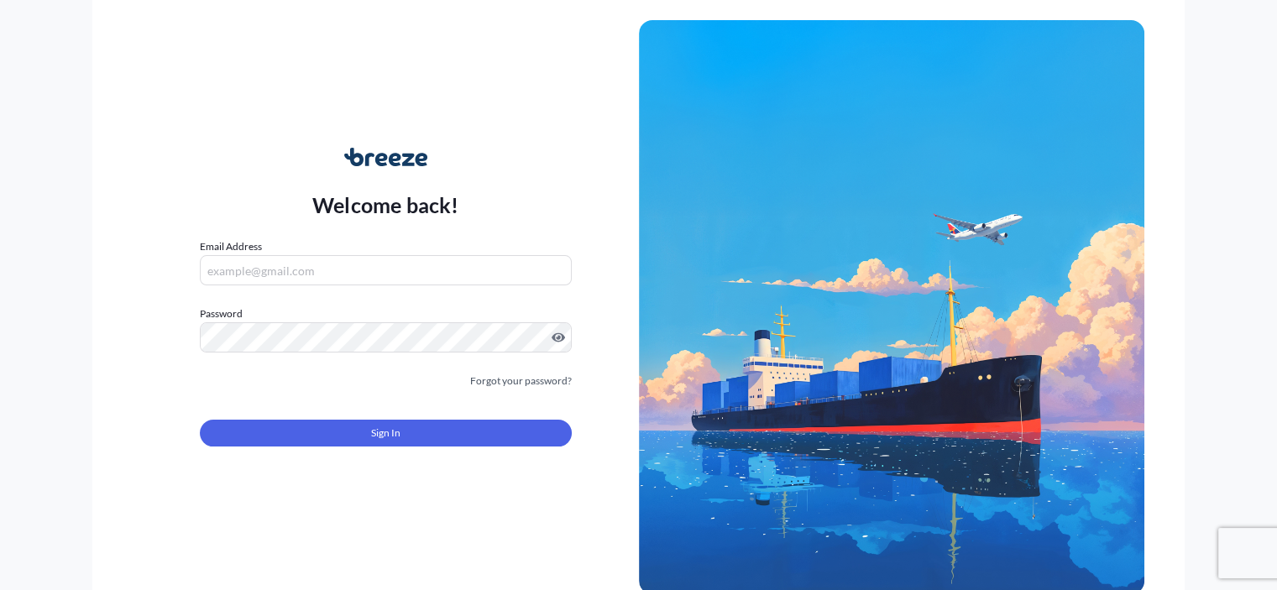
type input "[EMAIL_ADDRESS][DOMAIN_NAME]"
